Goal: Task Accomplishment & Management: Manage account settings

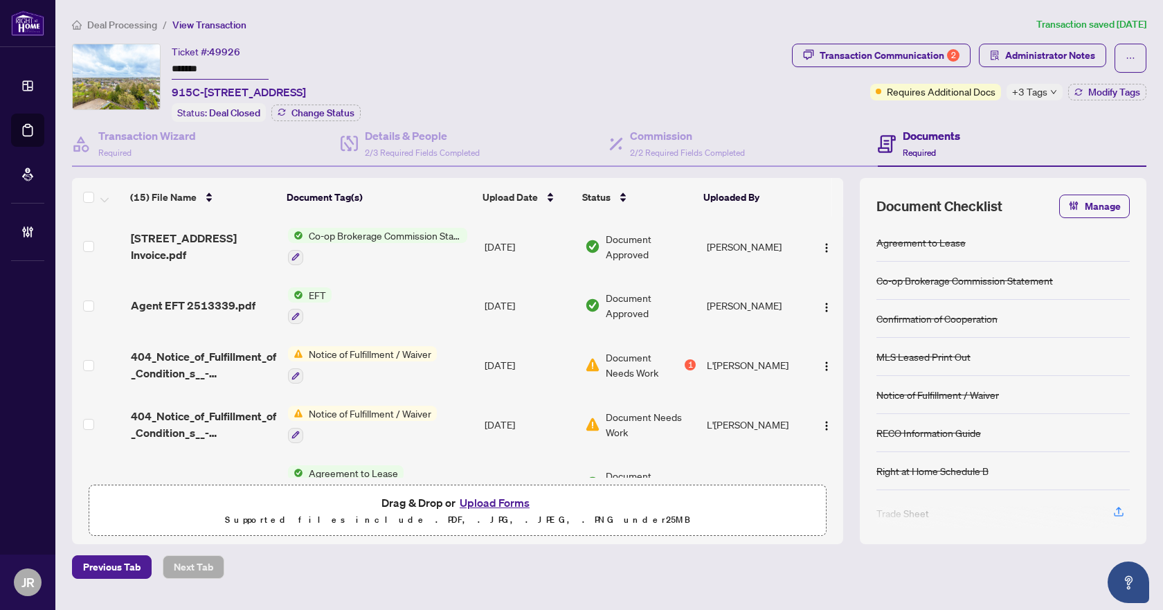
click at [138, 19] on span "Deal Processing" at bounding box center [122, 25] width 70 height 12
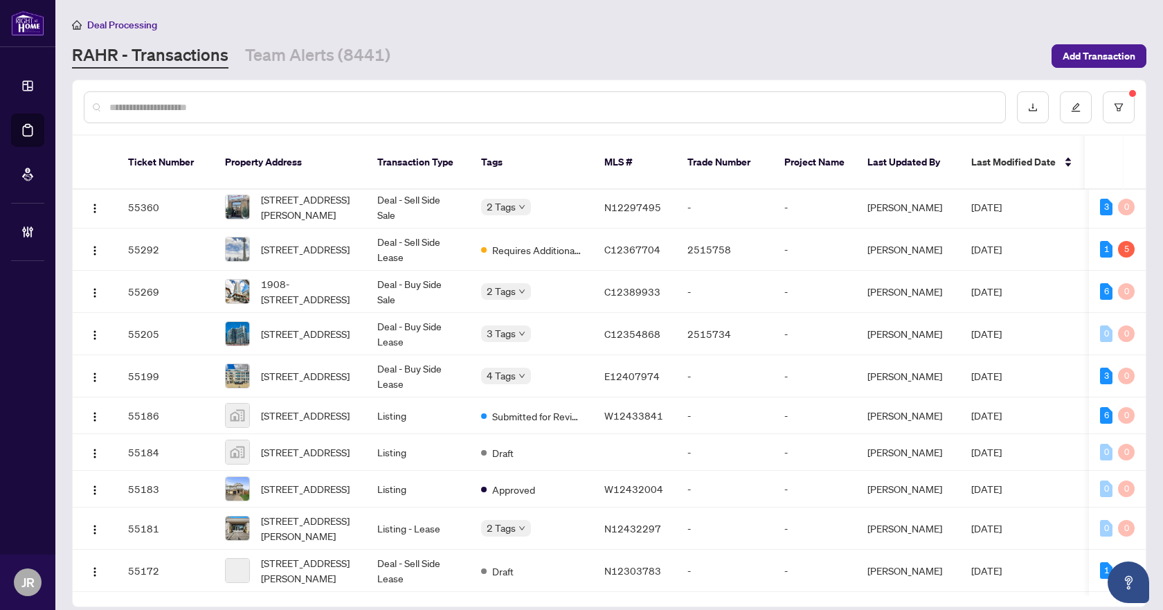
scroll to position [69, 0]
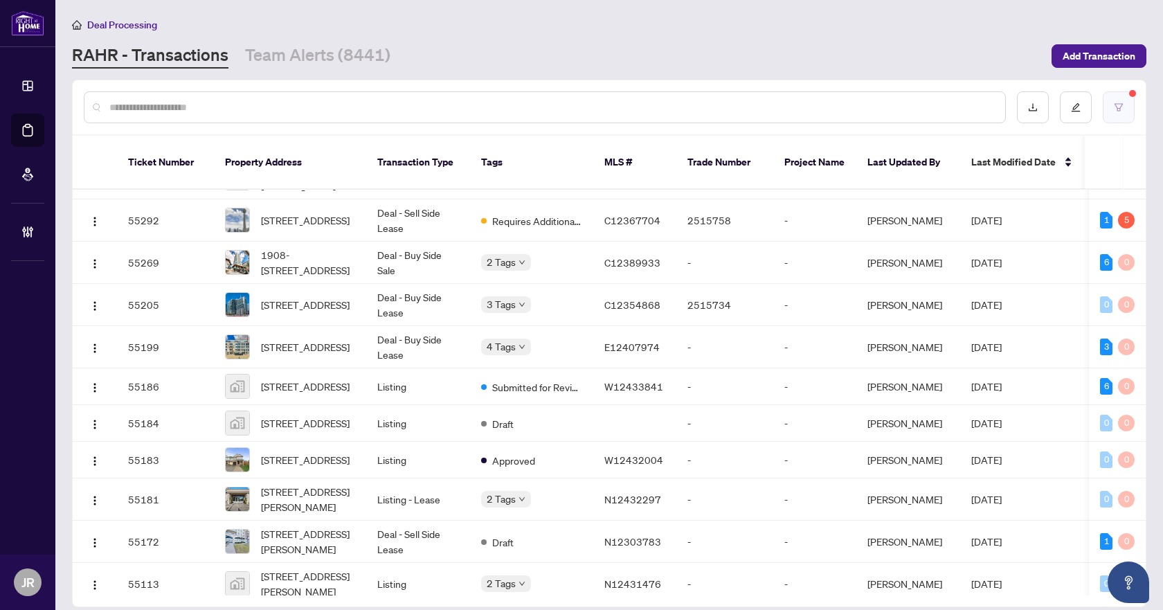
click at [1129, 109] on button "button" at bounding box center [1119, 107] width 32 height 32
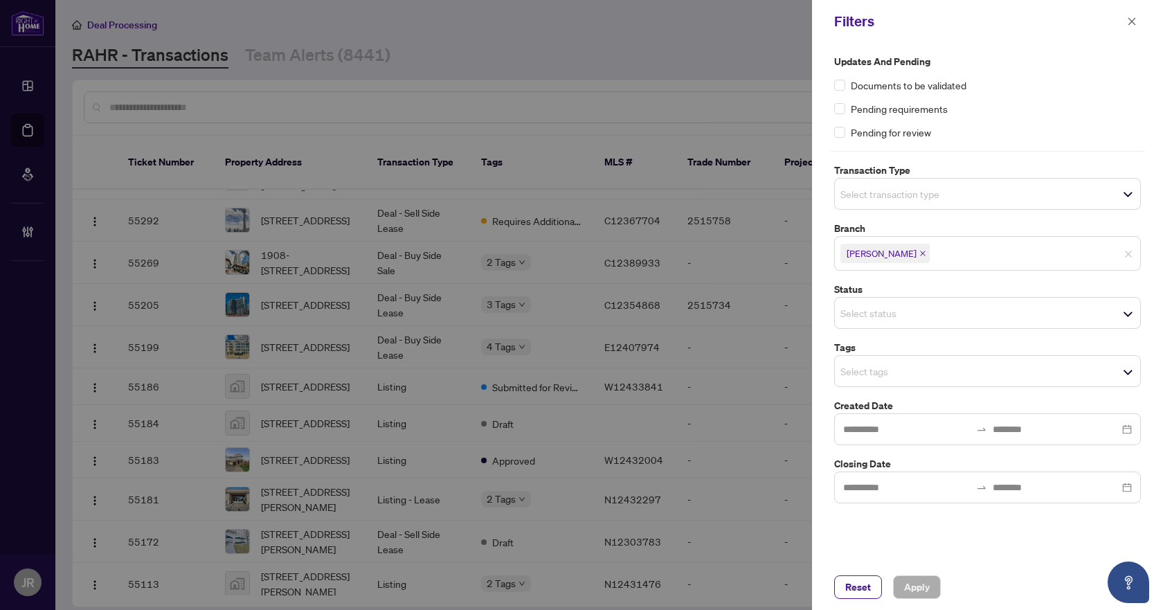
click at [1104, 199] on span "Select transaction type" at bounding box center [987, 193] width 305 height 19
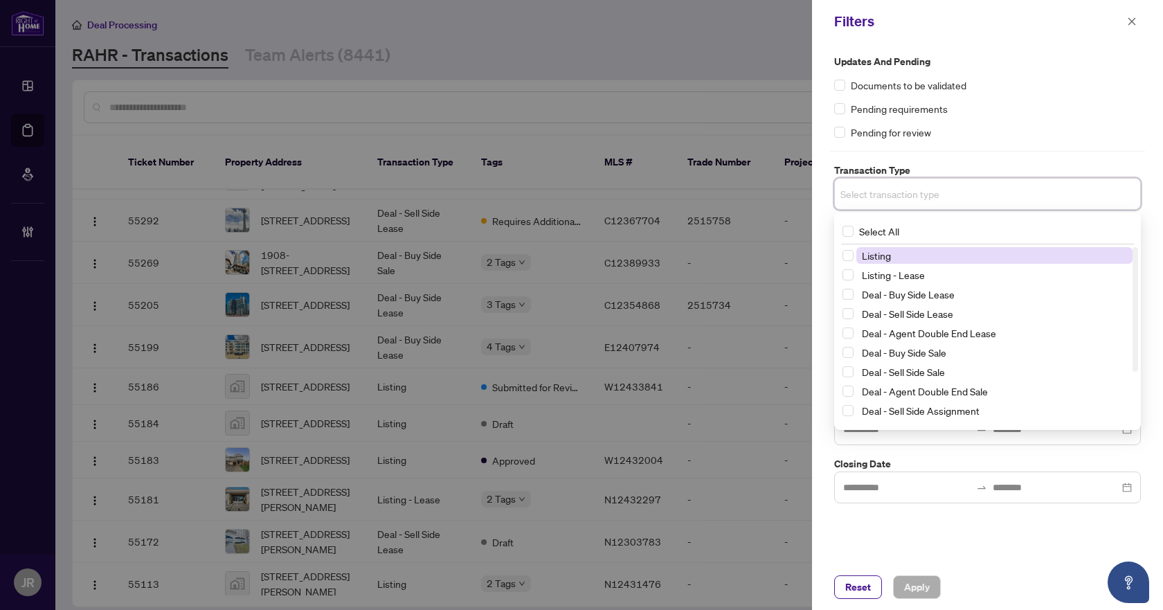
click at [943, 254] on span "Listing" at bounding box center [994, 255] width 276 height 17
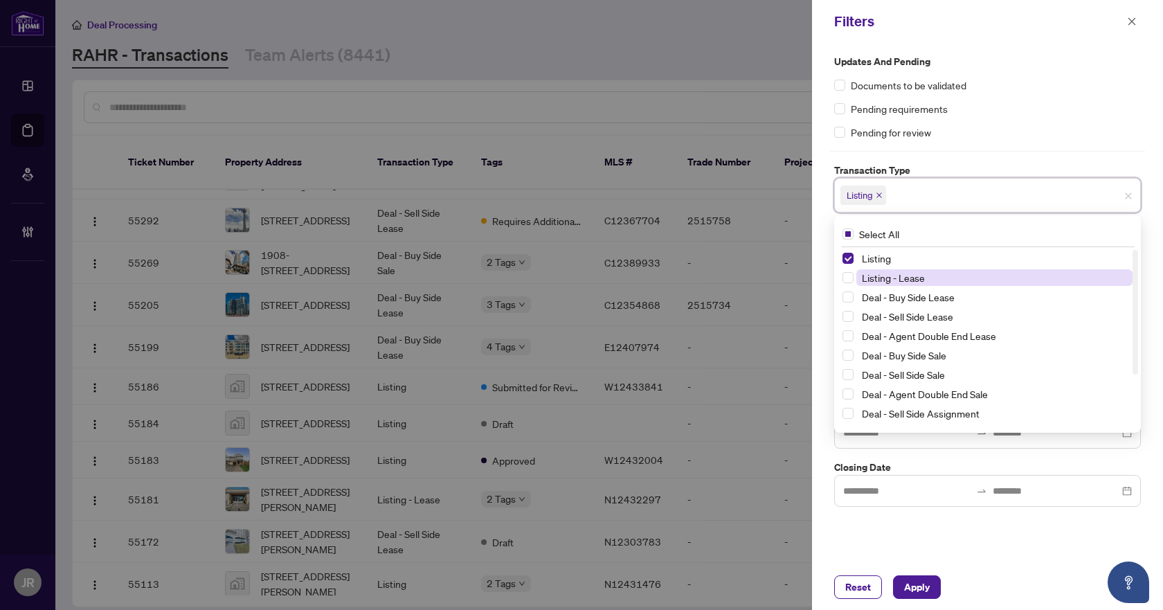
click at [916, 273] on span "Listing - Lease" at bounding box center [893, 277] width 63 height 12
click at [1084, 98] on div "Updates and Pending Documents to be validated Pending requirements Pending for …" at bounding box center [987, 97] width 307 height 86
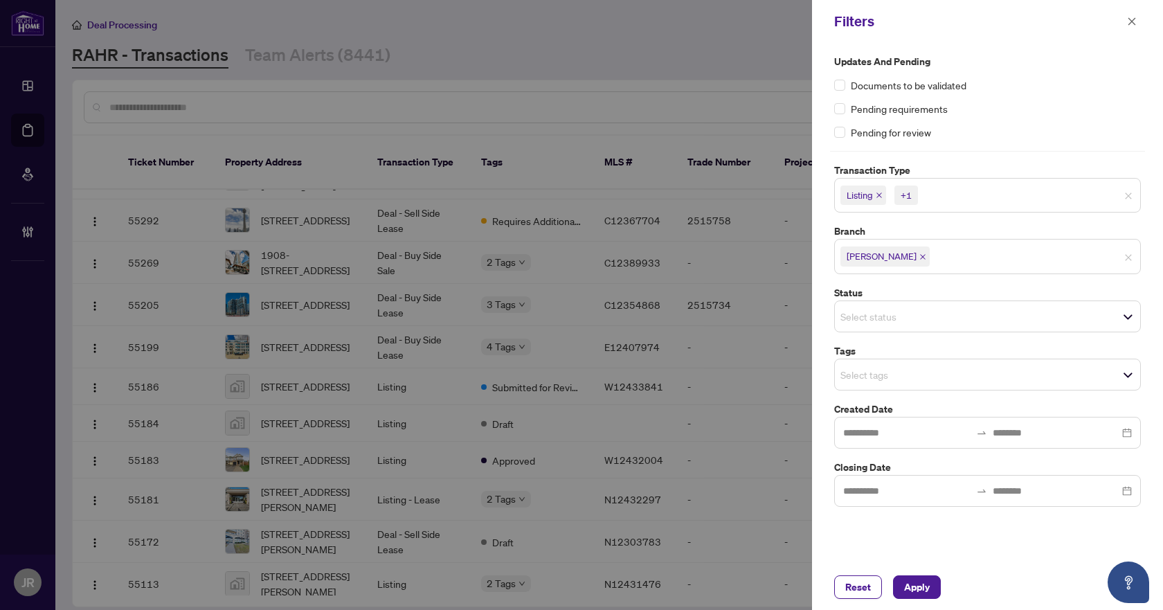
click at [956, 396] on div "Updates and Pending Documents to be validated Pending requirements Pending for …" at bounding box center [987, 280] width 315 height 453
click at [953, 375] on span "Select tags" at bounding box center [987, 374] width 305 height 19
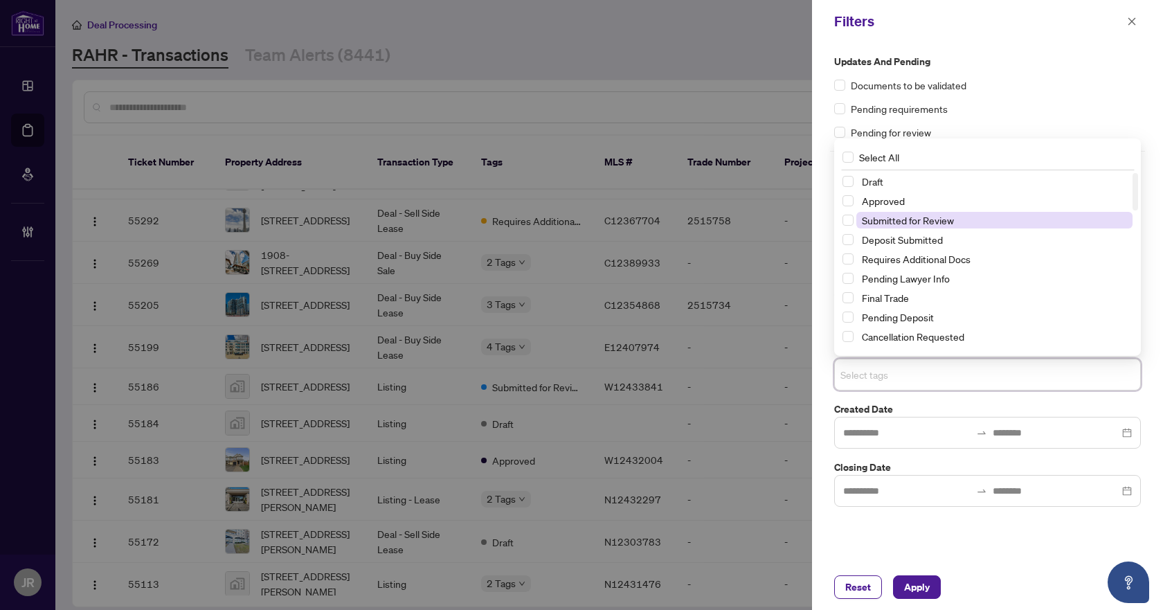
click at [967, 221] on span "Submitted for Review" at bounding box center [994, 220] width 276 height 17
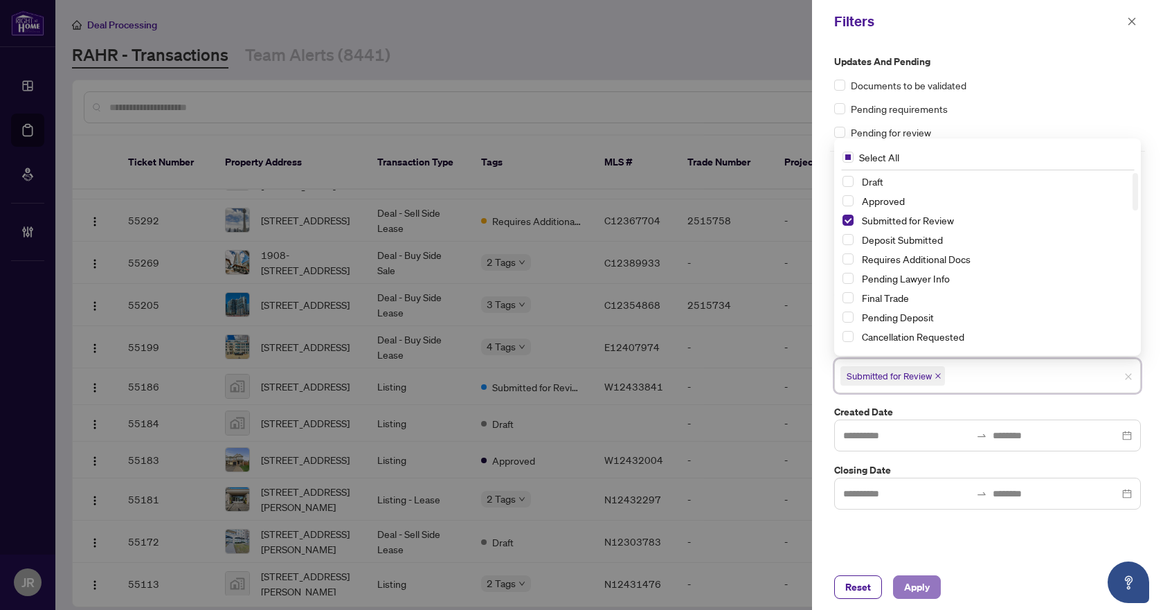
click at [909, 583] on span "Apply" at bounding box center [917, 587] width 26 height 22
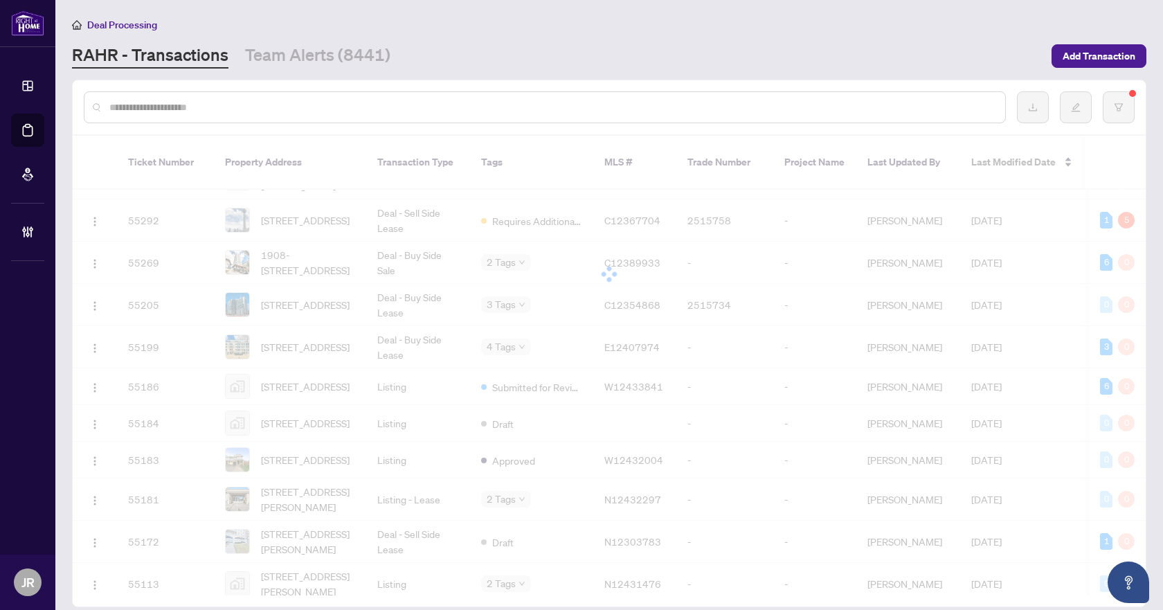
scroll to position [0, 0]
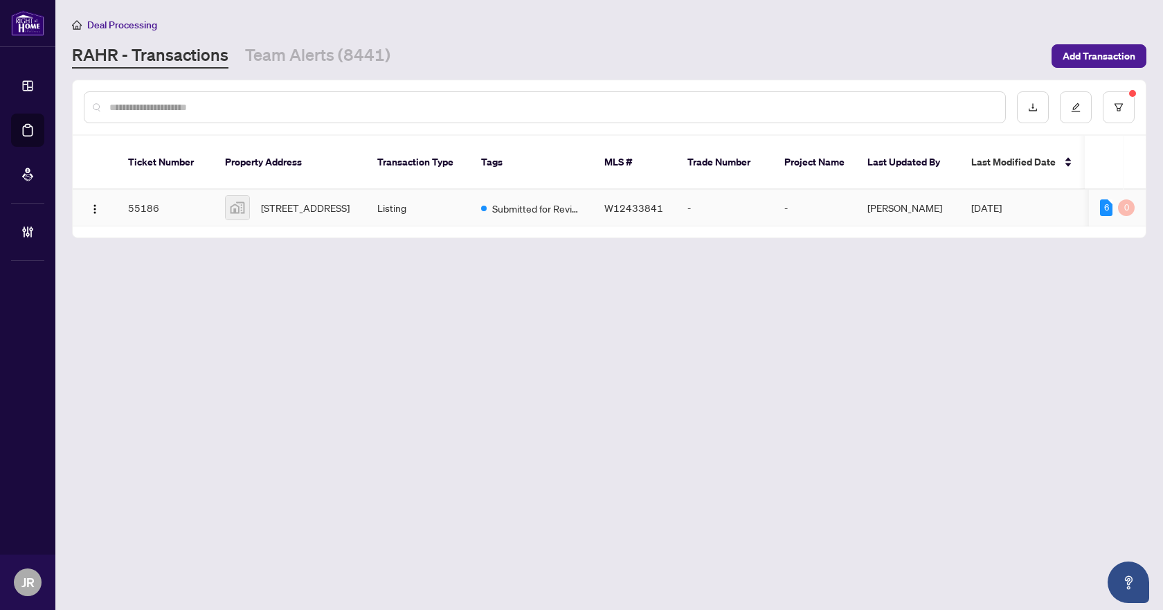
click at [582, 190] on td "Submitted for Review" at bounding box center [531, 208] width 123 height 37
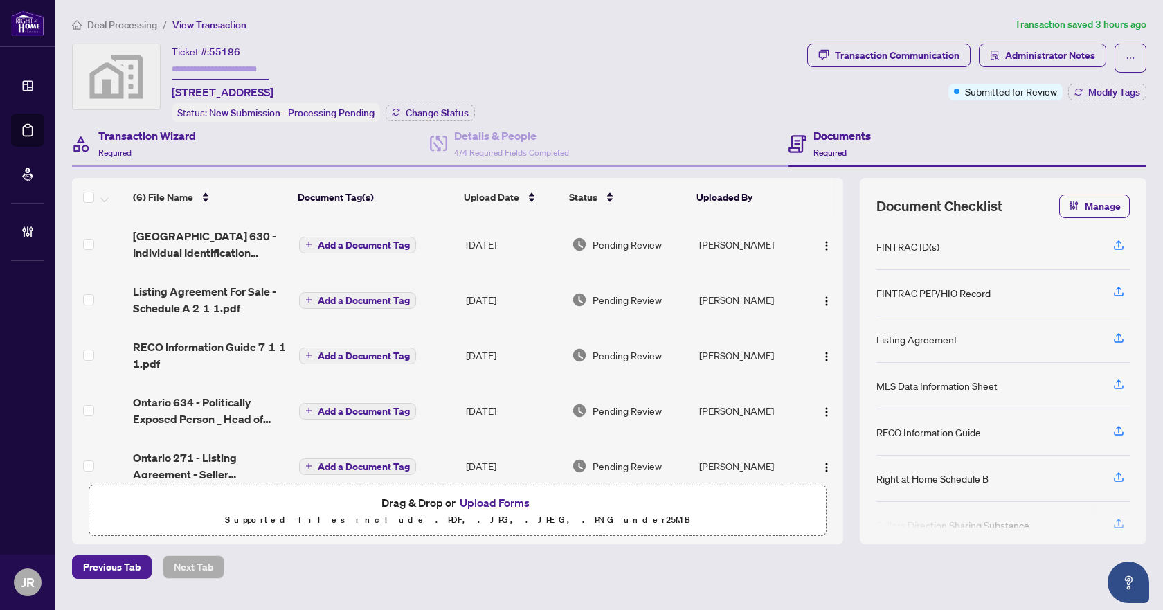
click at [197, 131] on div "Transaction Wizard Required" at bounding box center [251, 144] width 358 height 45
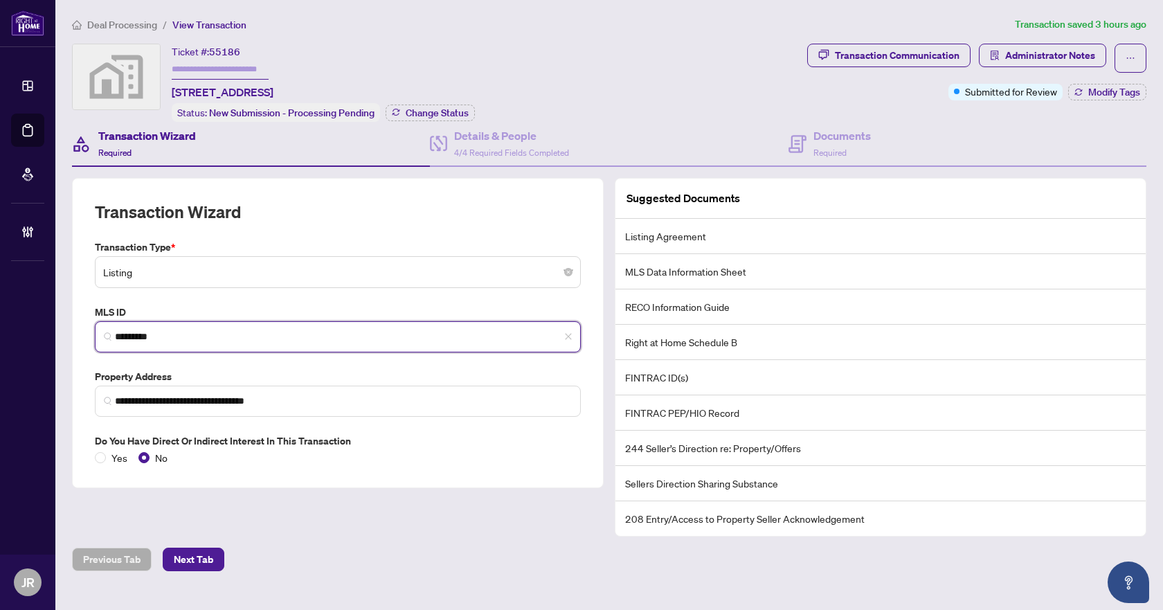
click at [215, 337] on input "*********" at bounding box center [343, 337] width 457 height 15
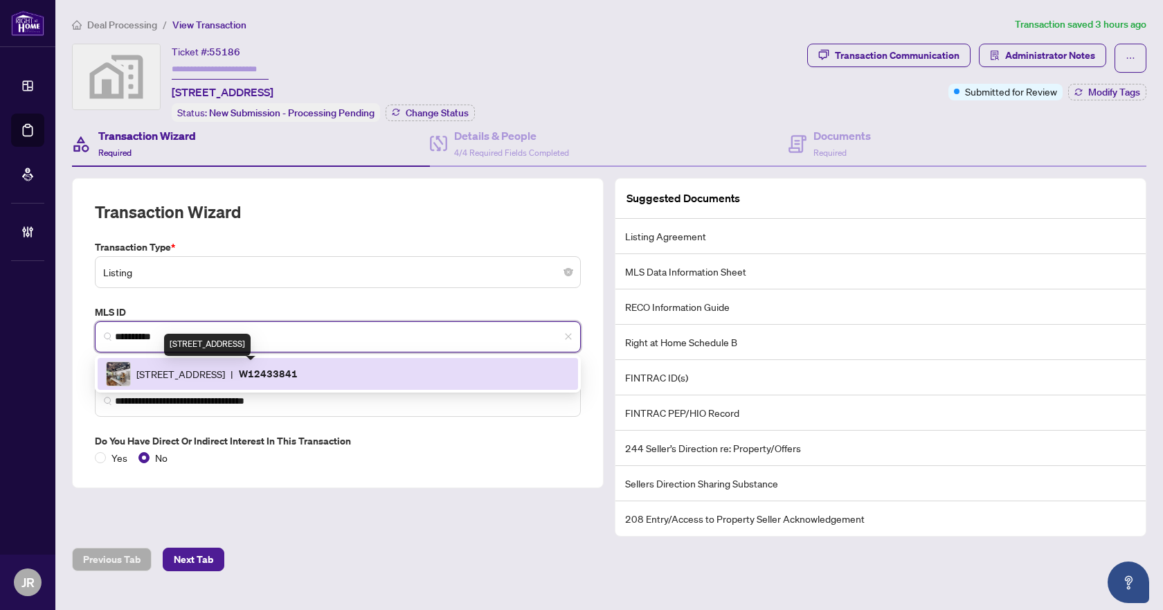
click at [221, 366] on span "[STREET_ADDRESS]" at bounding box center [180, 373] width 89 height 15
type input "*********"
type input "**********"
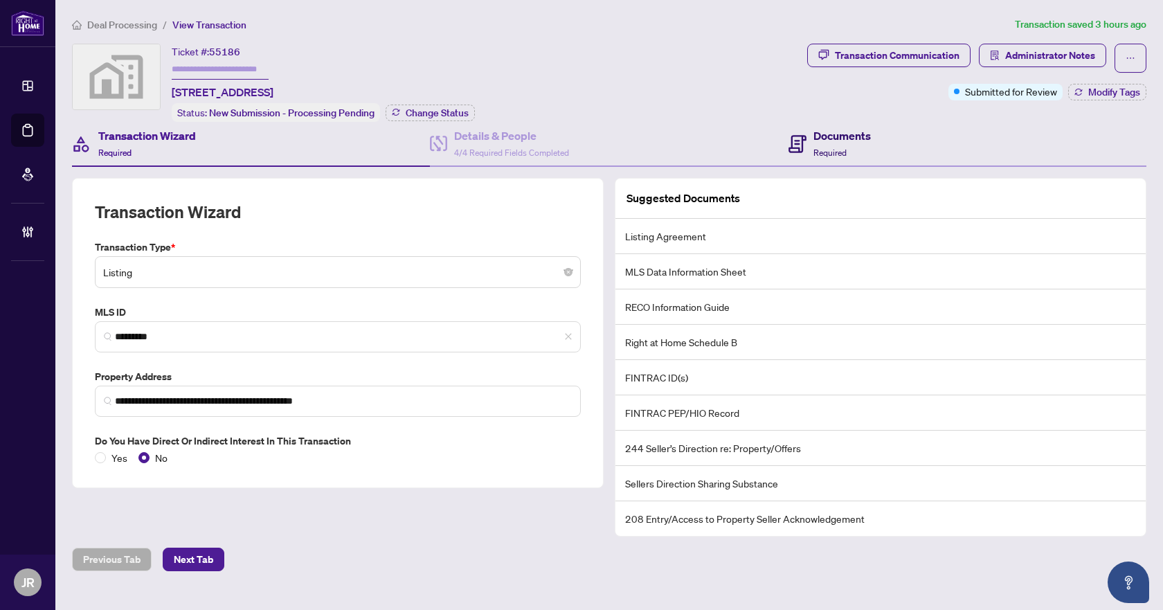
click at [862, 136] on h4 "Documents" at bounding box center [842, 135] width 57 height 17
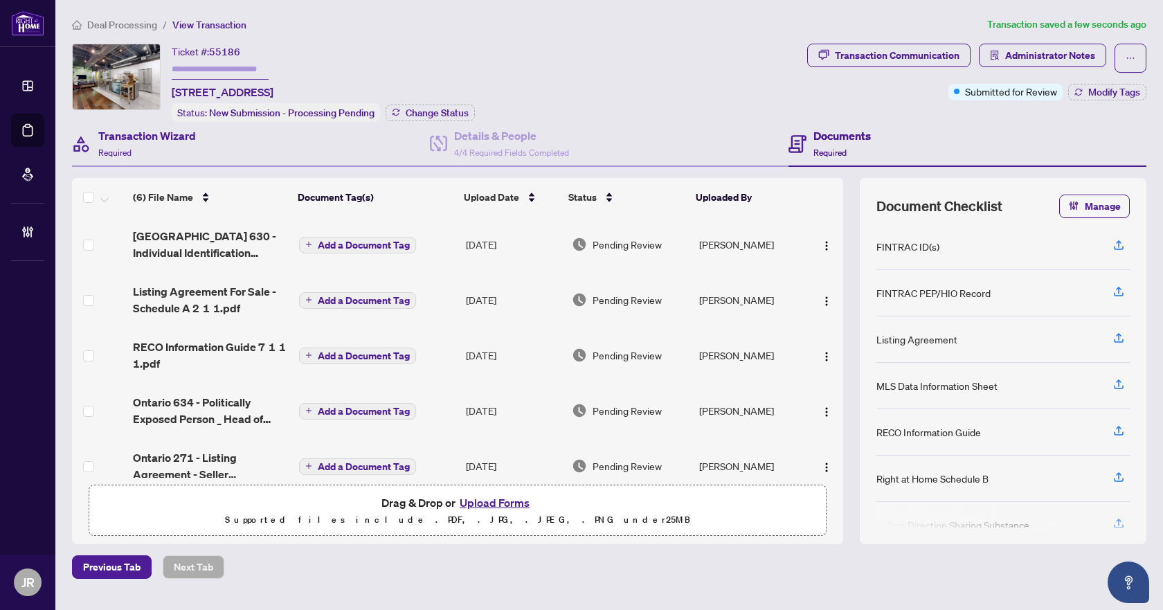
click at [211, 141] on div "Transaction Wizard Required" at bounding box center [251, 144] width 358 height 45
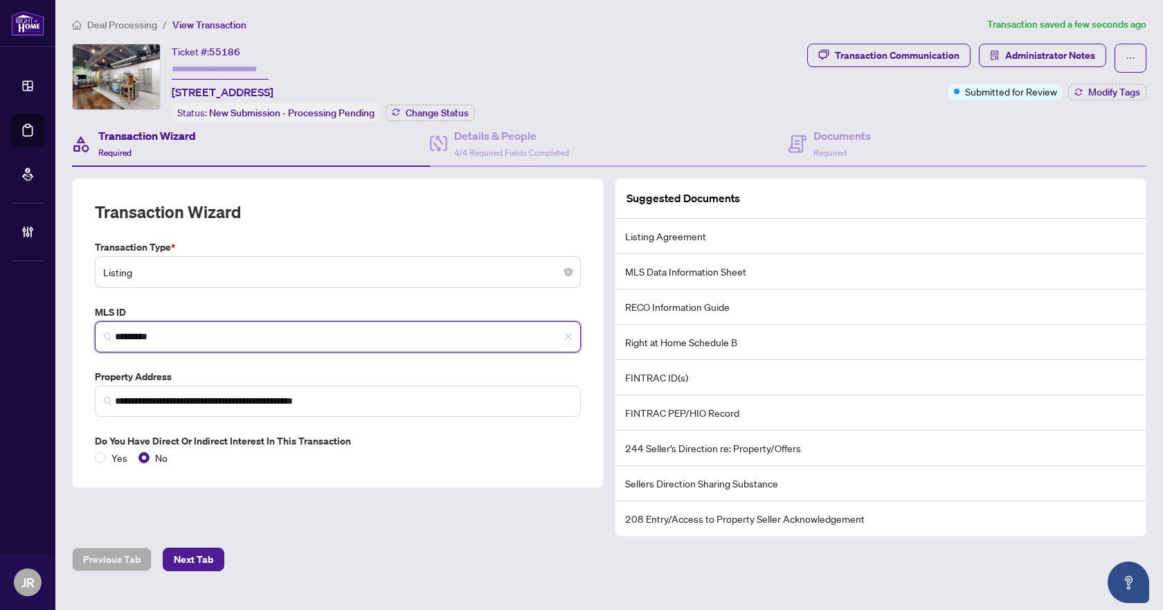
click at [136, 335] on input "*********" at bounding box center [343, 337] width 457 height 15
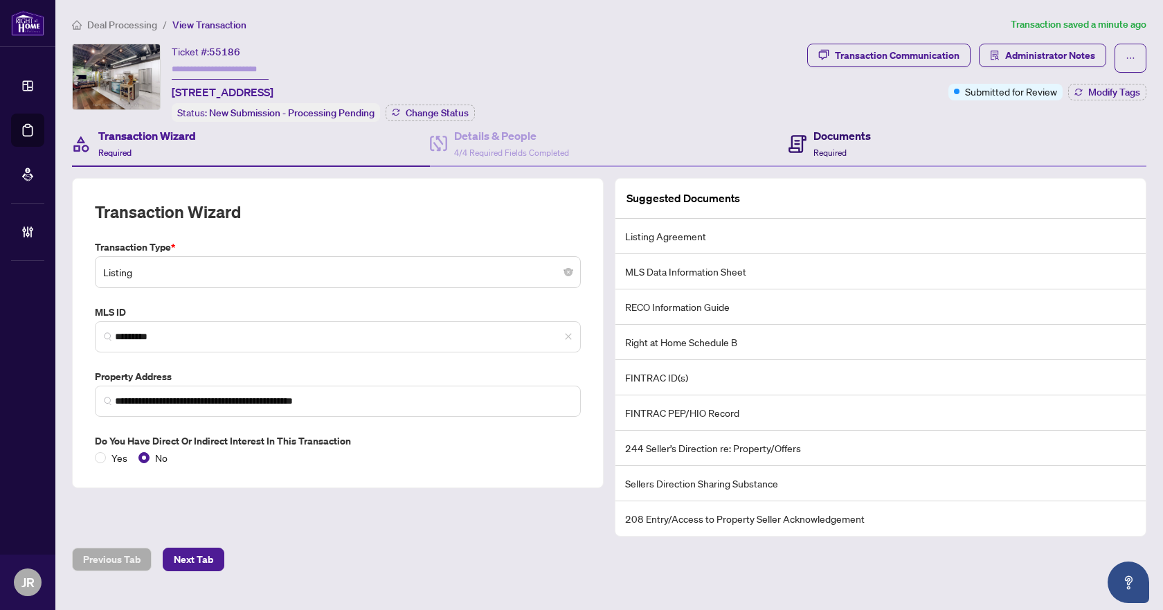
click at [835, 133] on h4 "Documents" at bounding box center [842, 135] width 57 height 17
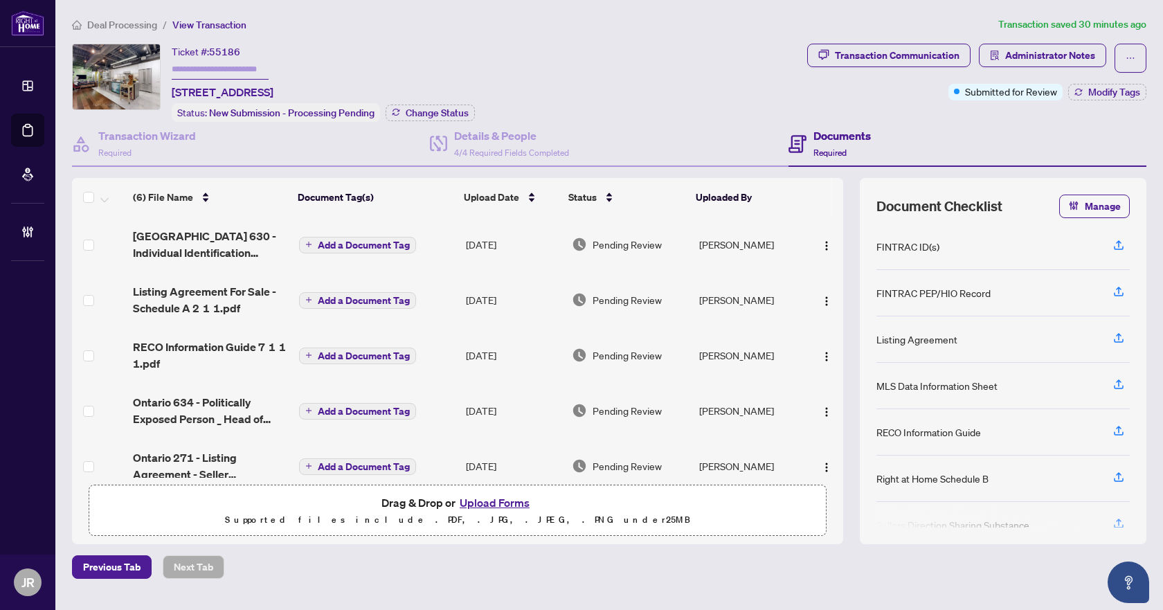
click at [148, 24] on span "Deal Processing" at bounding box center [122, 25] width 70 height 12
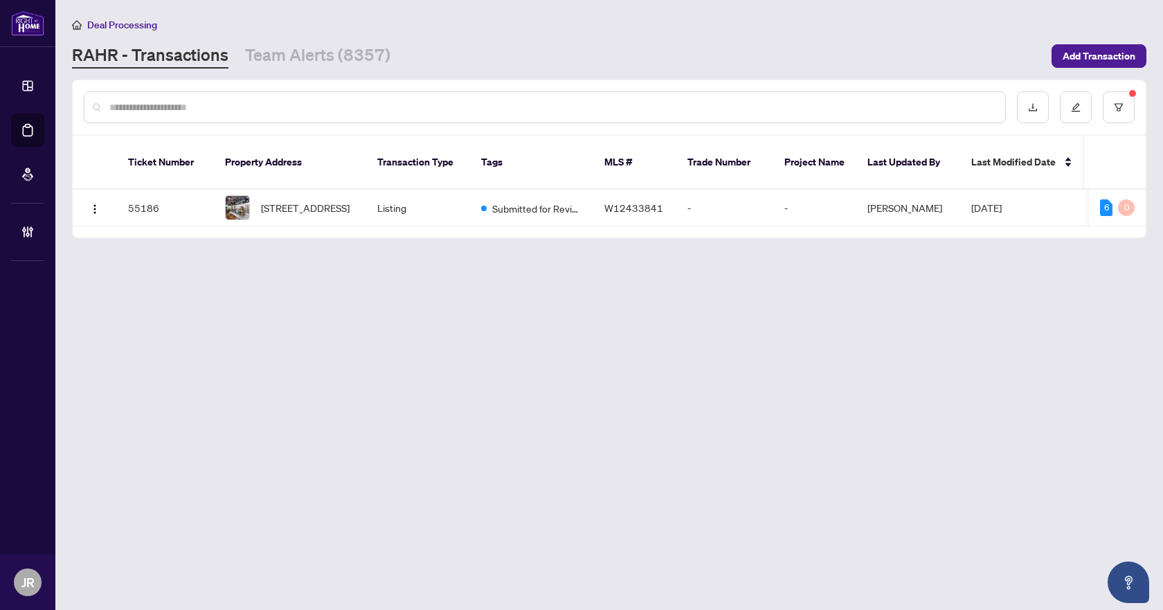
click at [595, 100] on input "text" at bounding box center [551, 107] width 885 height 15
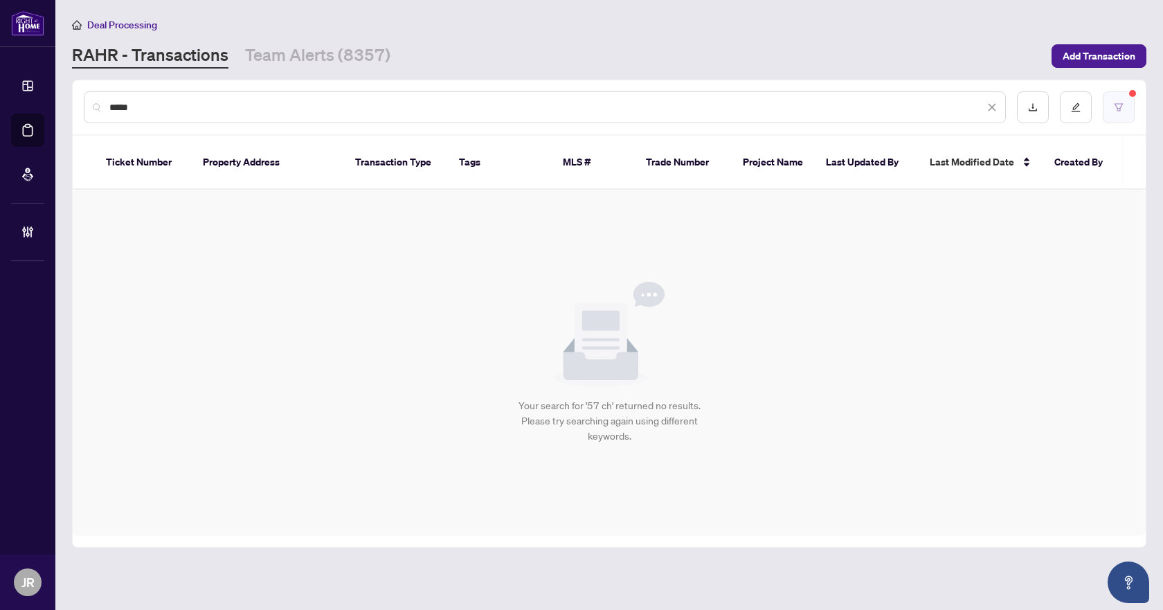
type input "*****"
click at [1118, 118] on button "button" at bounding box center [1119, 107] width 32 height 32
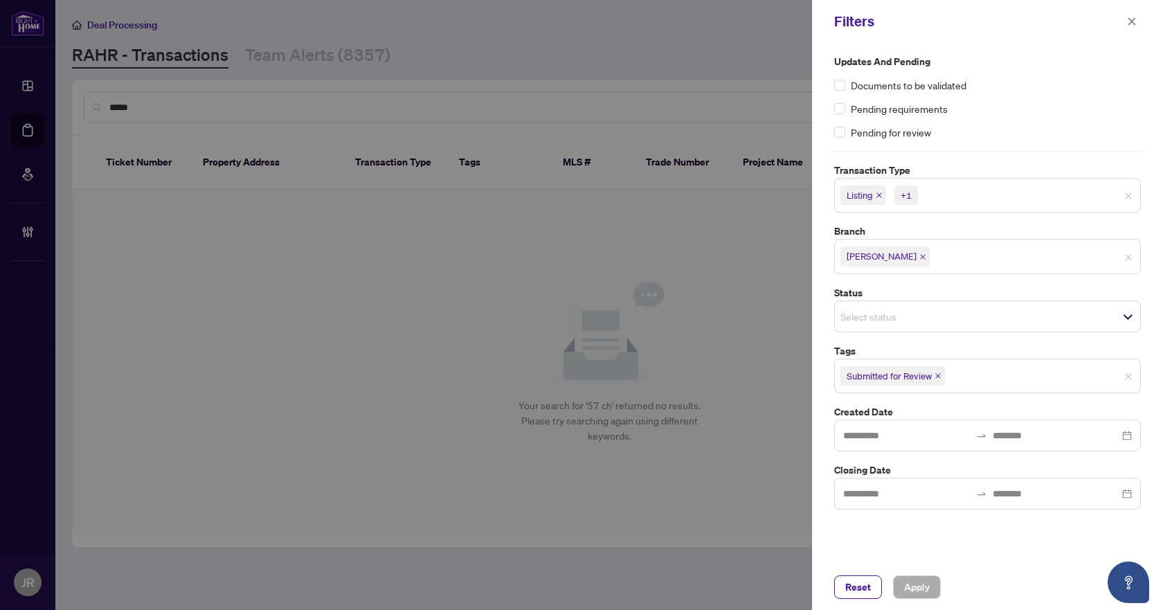
click at [883, 197] on icon "close" at bounding box center [879, 195] width 7 height 7
click at [915, 195] on span "Listing - Lease" at bounding box center [879, 195] width 77 height 19
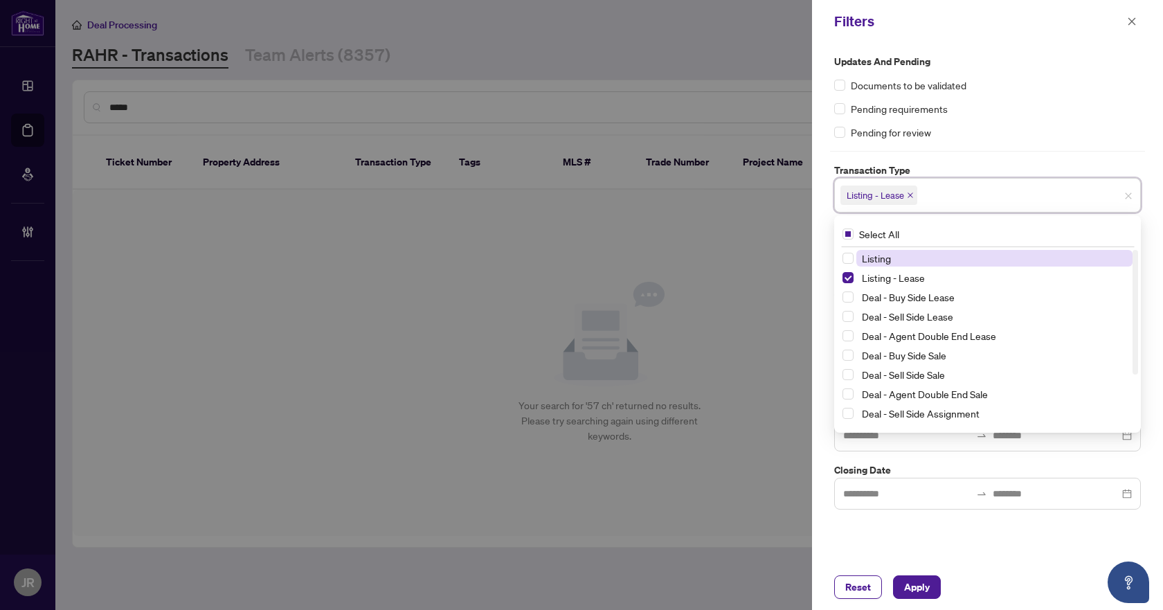
click at [913, 195] on icon "close" at bounding box center [910, 195] width 7 height 7
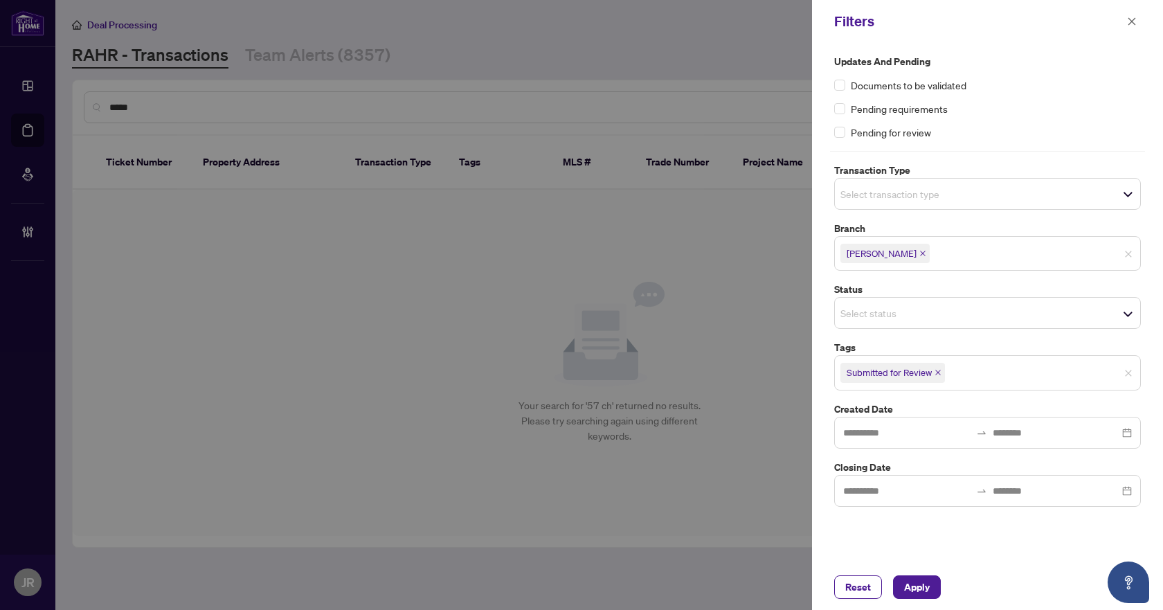
drag, startPoint x: 1010, startPoint y: 556, endPoint x: 963, endPoint y: 475, distance: 93.7
click at [1007, 555] on div "Updates and Pending Documents to be validated Pending requirements Pending for …" at bounding box center [987, 303] width 351 height 521
click at [941, 371] on icon "close" at bounding box center [938, 372] width 7 height 7
click at [903, 575] on div "Reset Apply" at bounding box center [987, 587] width 351 height 46
click at [904, 580] on span "Apply" at bounding box center [917, 587] width 26 height 22
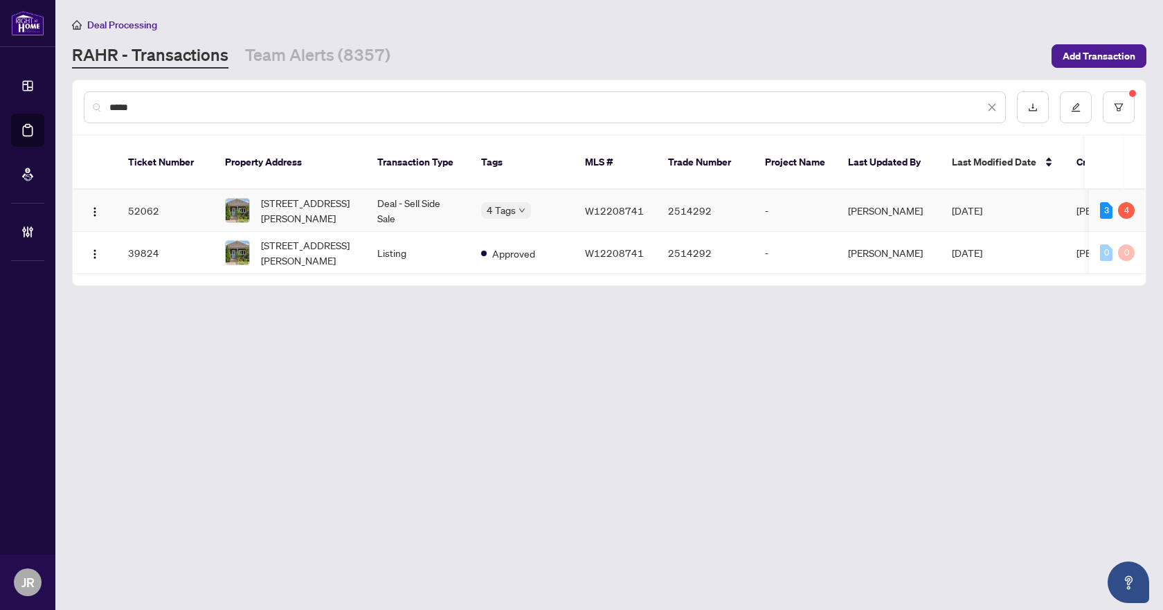
click at [375, 190] on td "Deal - Sell Side Sale" at bounding box center [418, 211] width 104 height 42
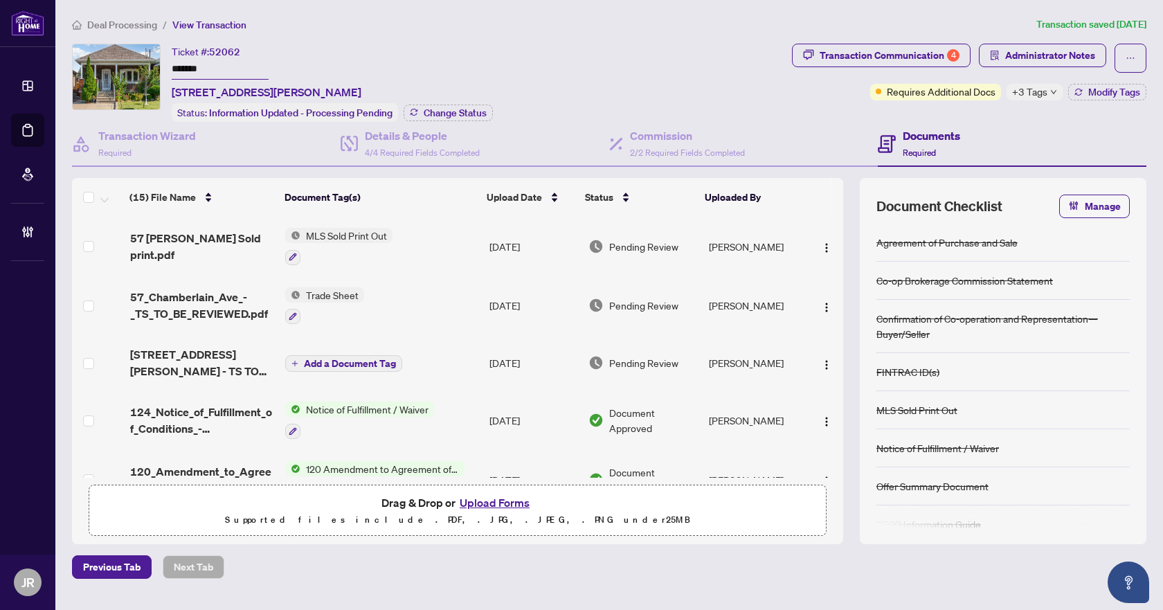
click at [935, 37] on div "Deal Processing / View Transaction Transaction saved [DATE] Ticket #: 52062 ***…" at bounding box center [609, 298] width 1086 height 562
click at [936, 54] on div "Transaction Communication 4" at bounding box center [890, 55] width 140 height 22
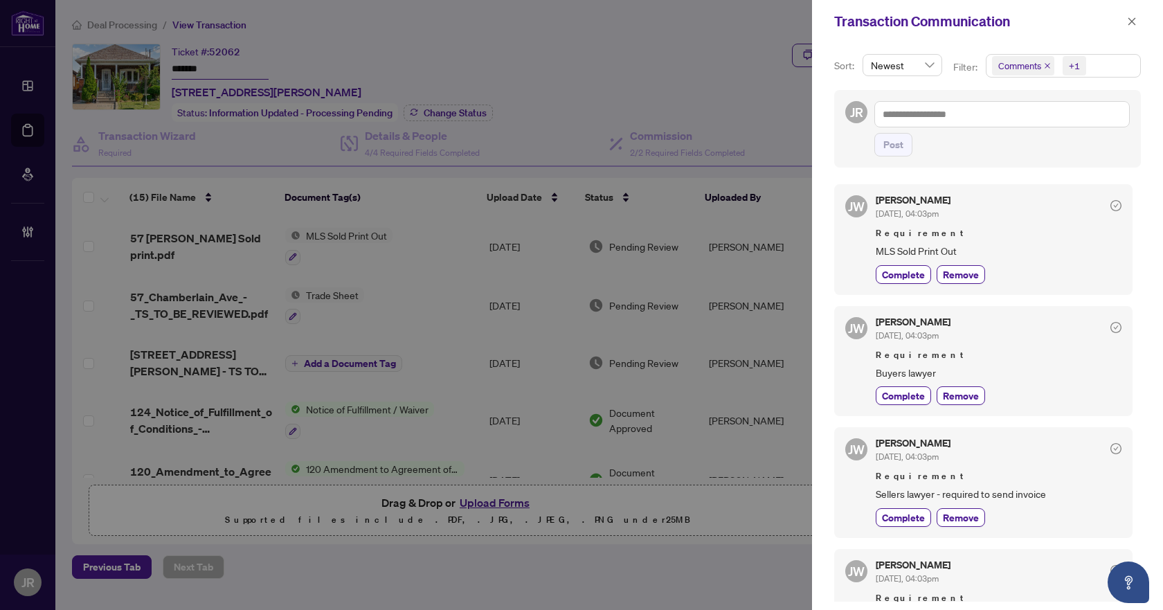
scroll to position [138, 0]
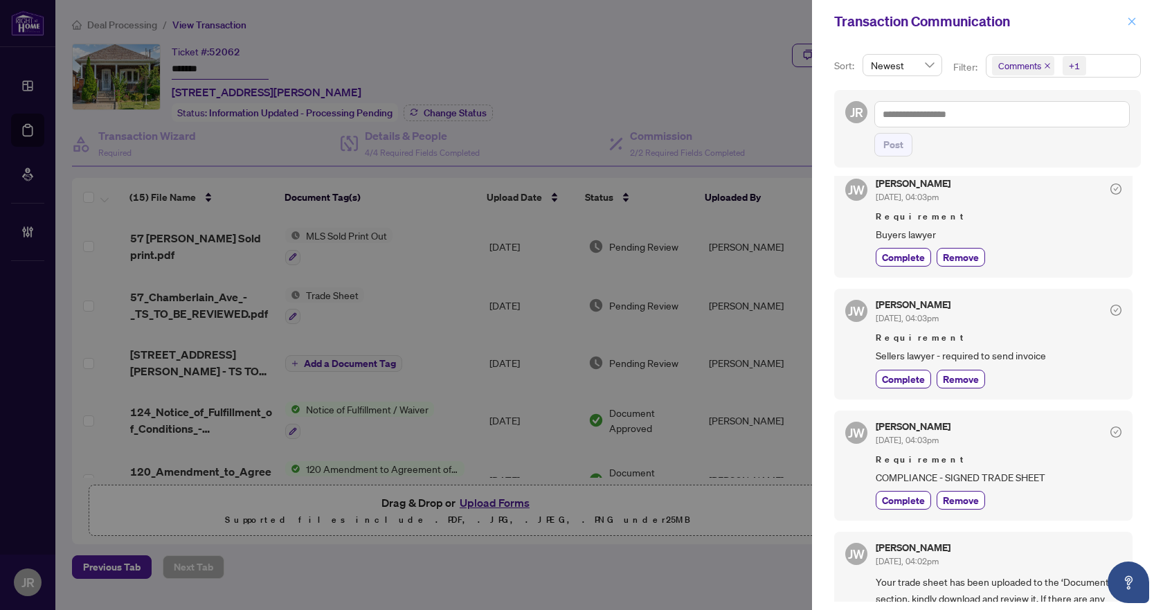
click at [1128, 15] on span "button" at bounding box center [1132, 21] width 10 height 22
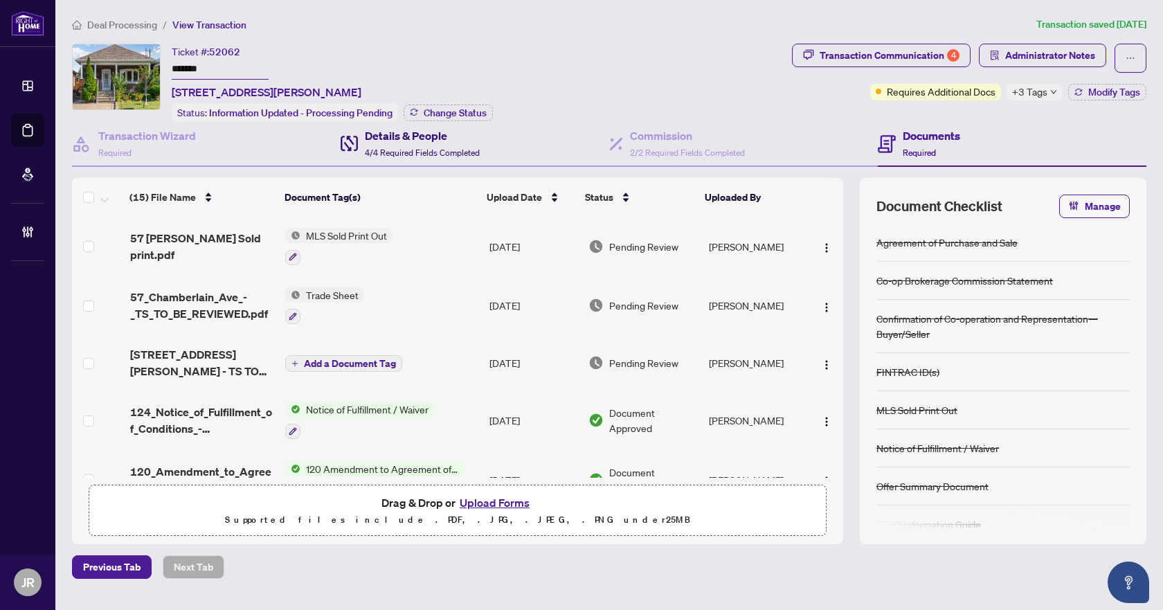
click at [445, 154] on span "4/4 Required Fields Completed" at bounding box center [422, 152] width 115 height 10
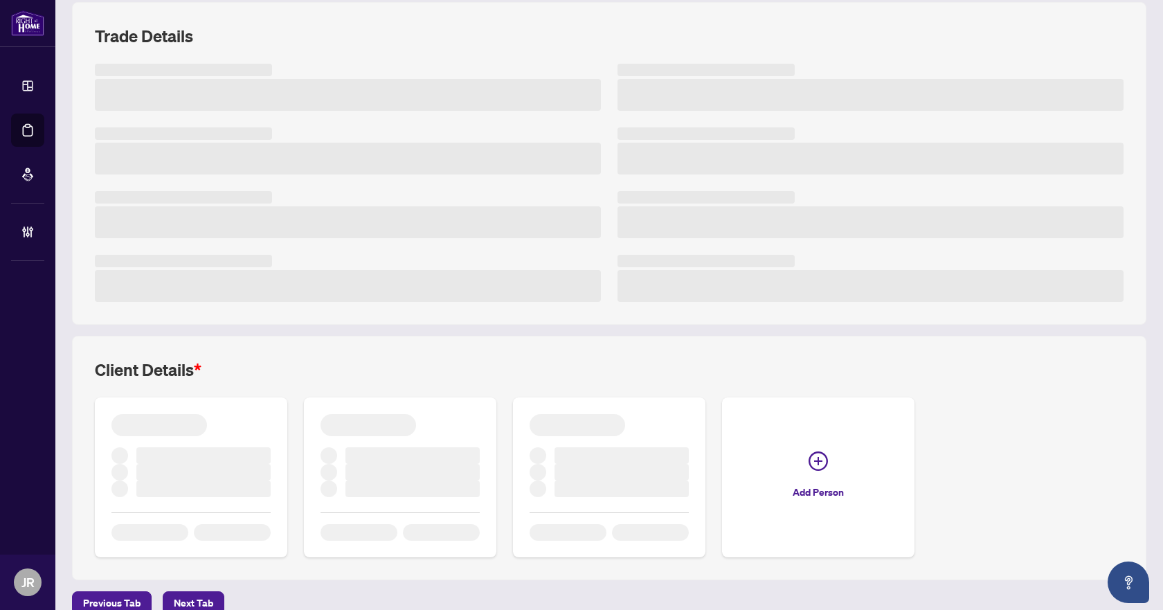
scroll to position [195, 0]
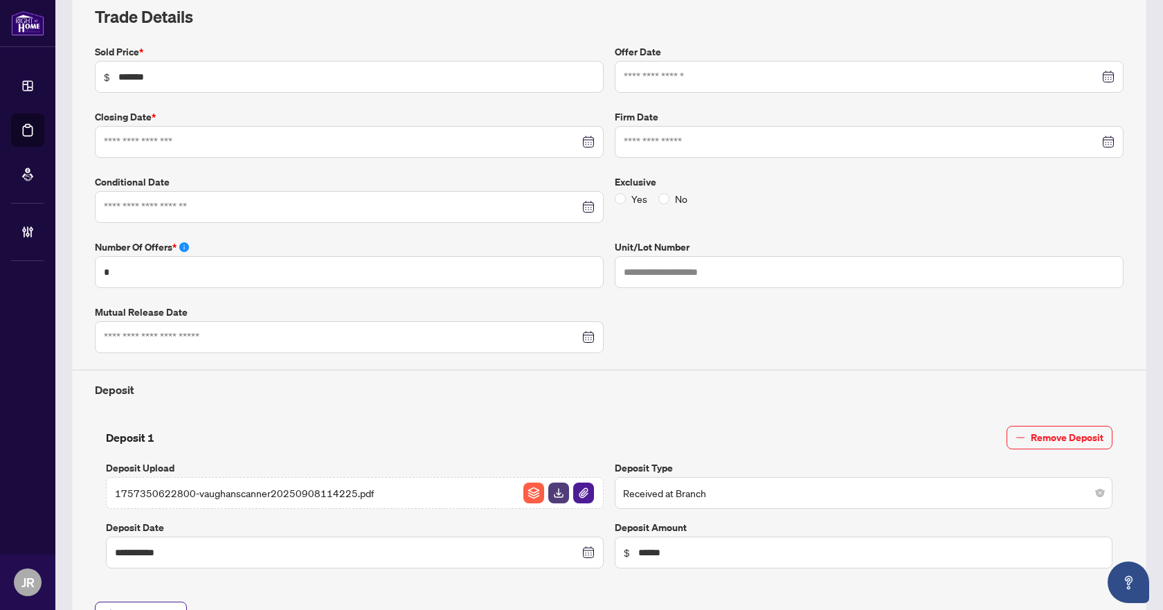
type input "**********"
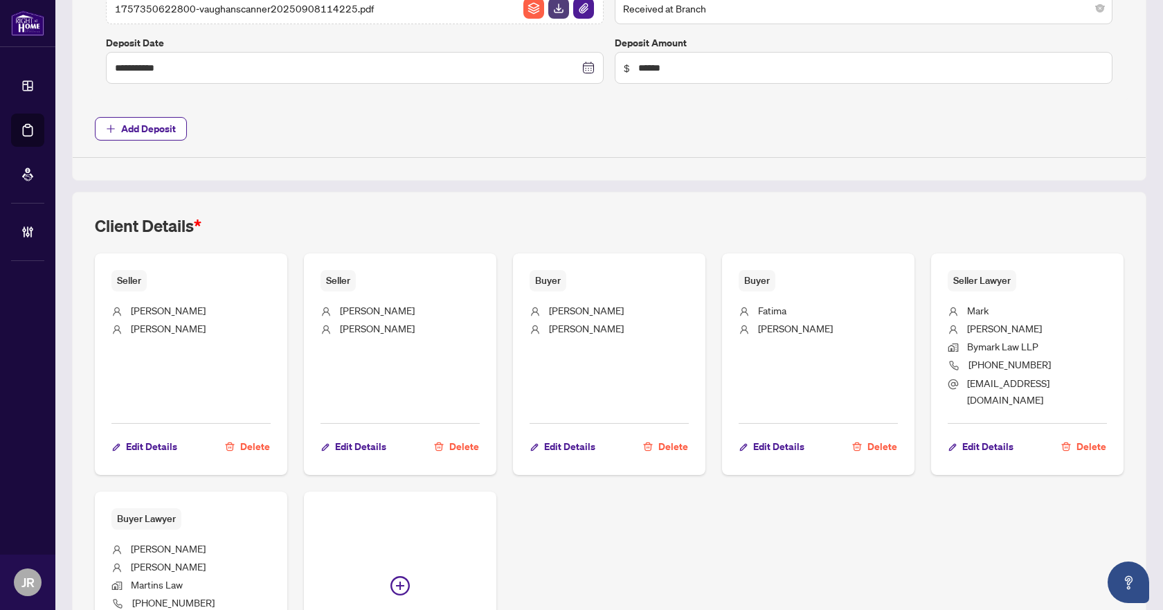
scroll to position [749, 0]
